Goal: Transaction & Acquisition: Purchase product/service

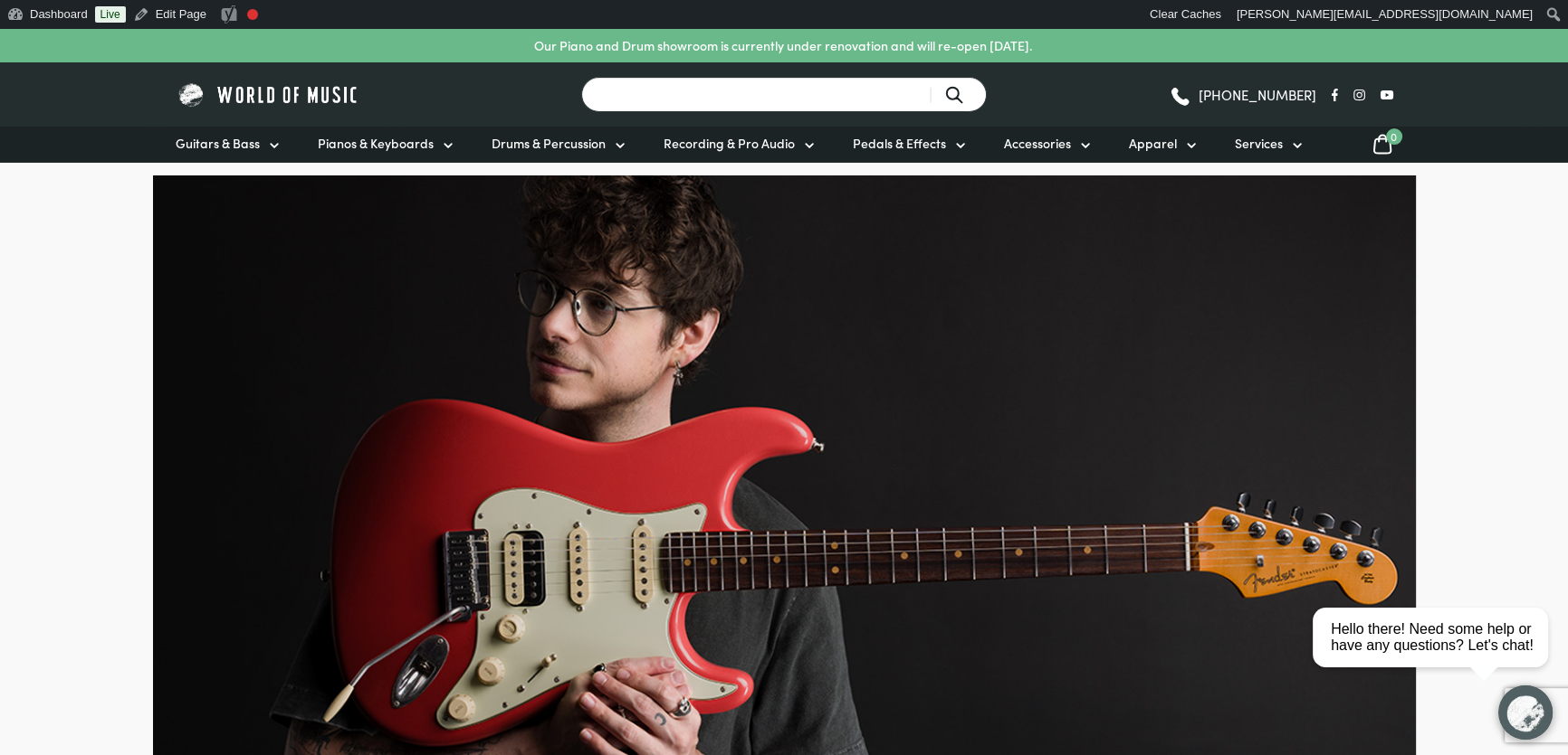
click at [768, 94] on input "Search for a product ..." at bounding box center [784, 94] width 405 height 35
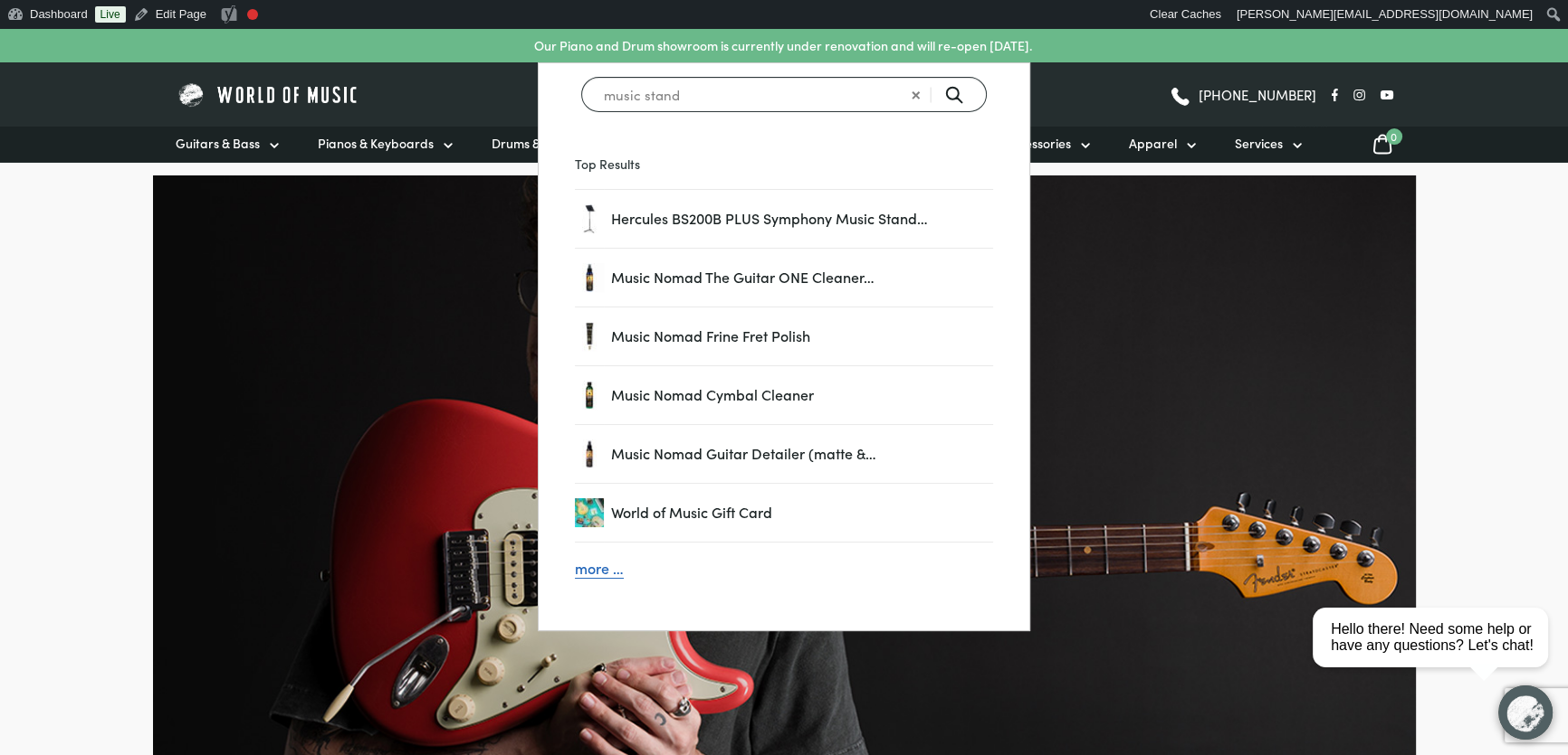
type input "music stand"
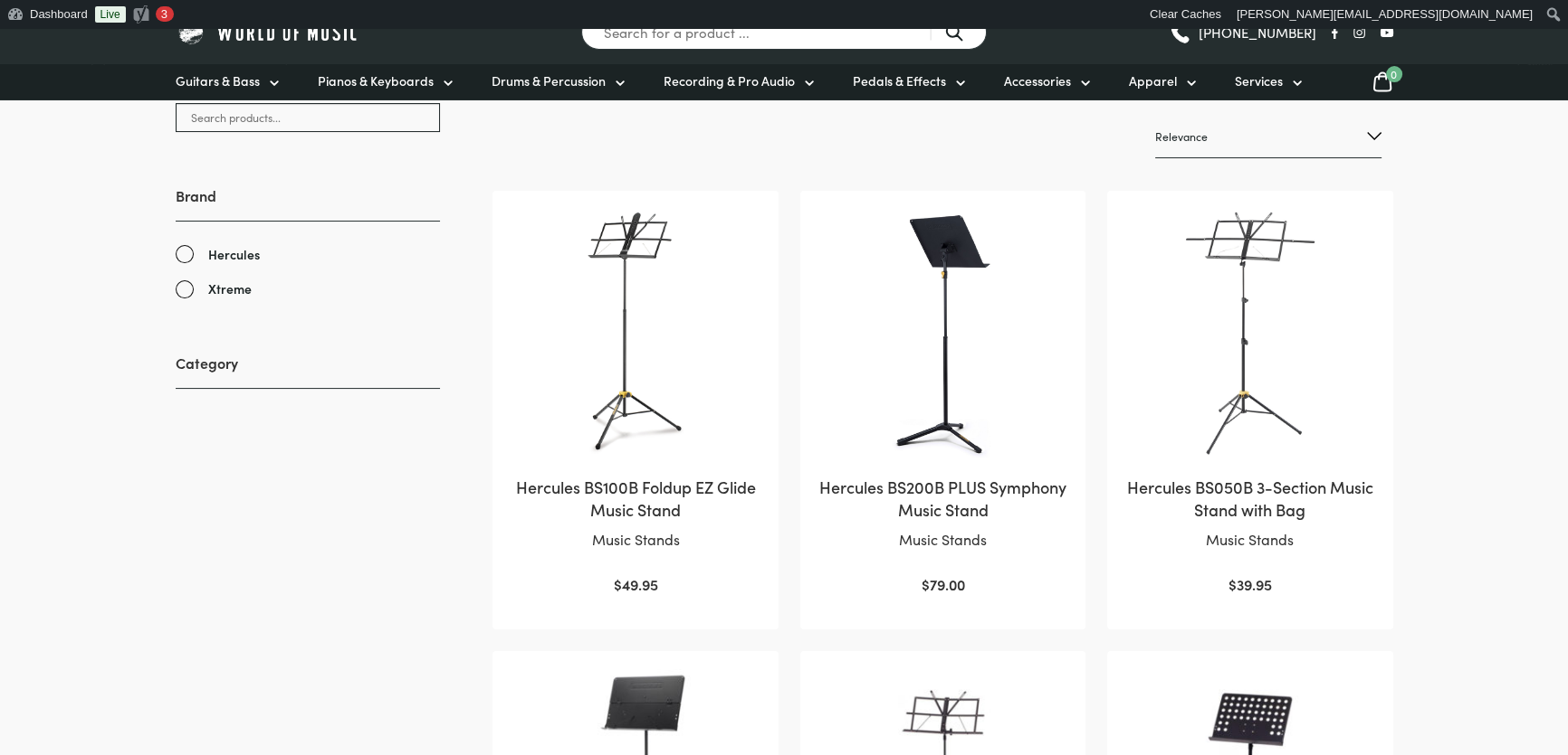
scroll to position [373, 0]
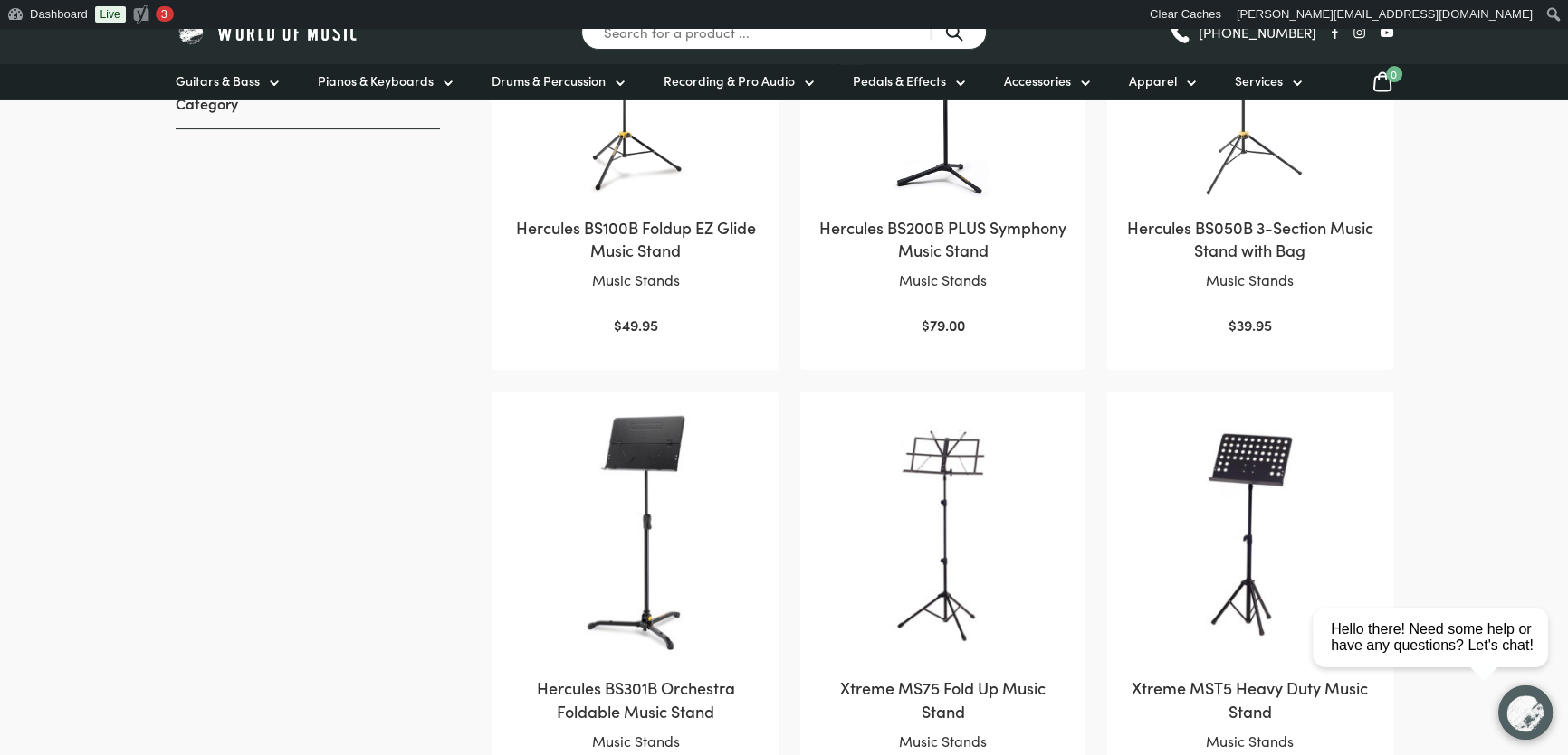
scroll to position [328, 0]
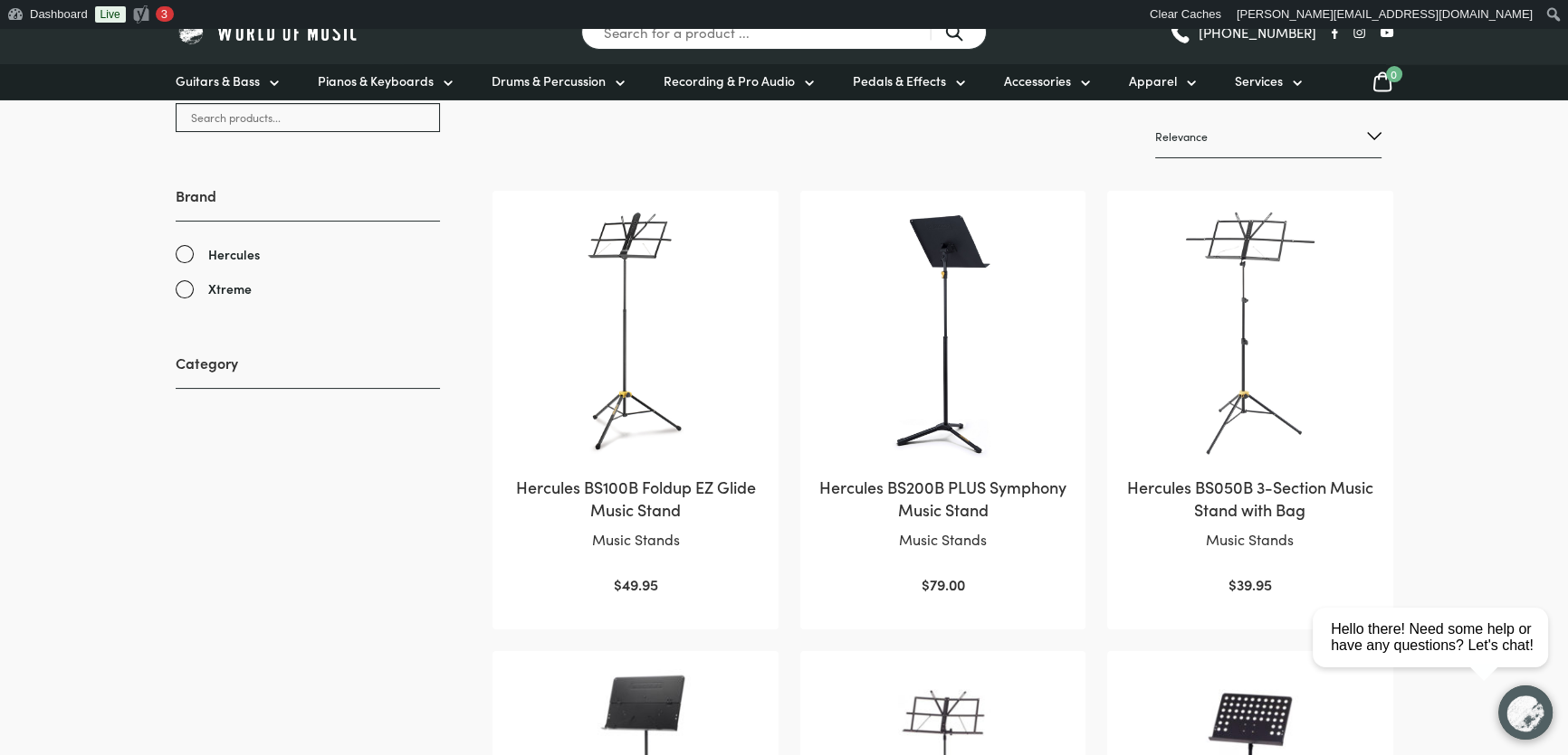
click at [615, 329] on img at bounding box center [636, 334] width 249 height 249
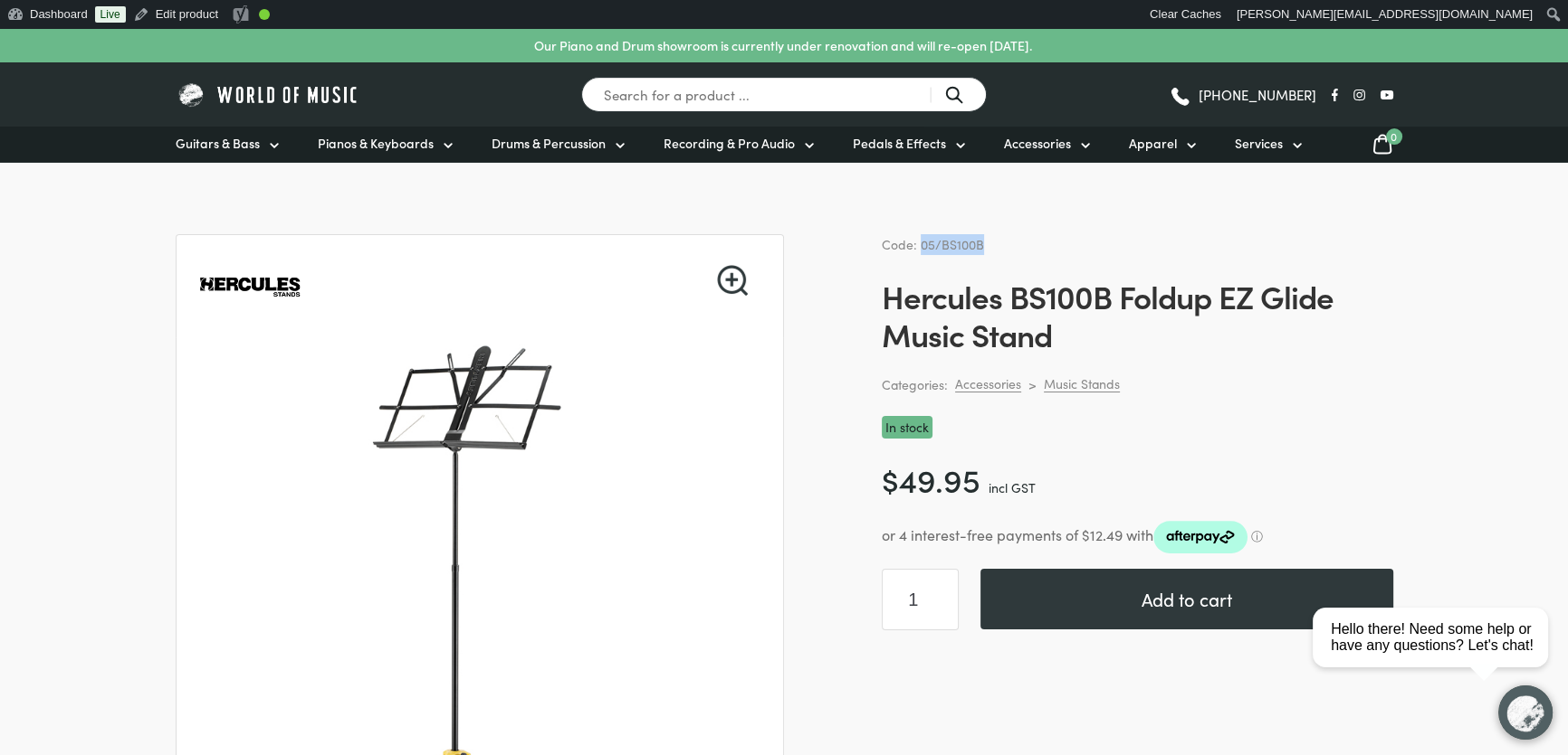
drag, startPoint x: 988, startPoint y: 241, endPoint x: 917, endPoint y: 242, distance: 71.0
click at [917, 242] on div "Code: 05/BS100B" at bounding box center [1138, 244] width 512 height 21
copy span "05/BS100B"
